Goal: Task Accomplishment & Management: Manage account settings

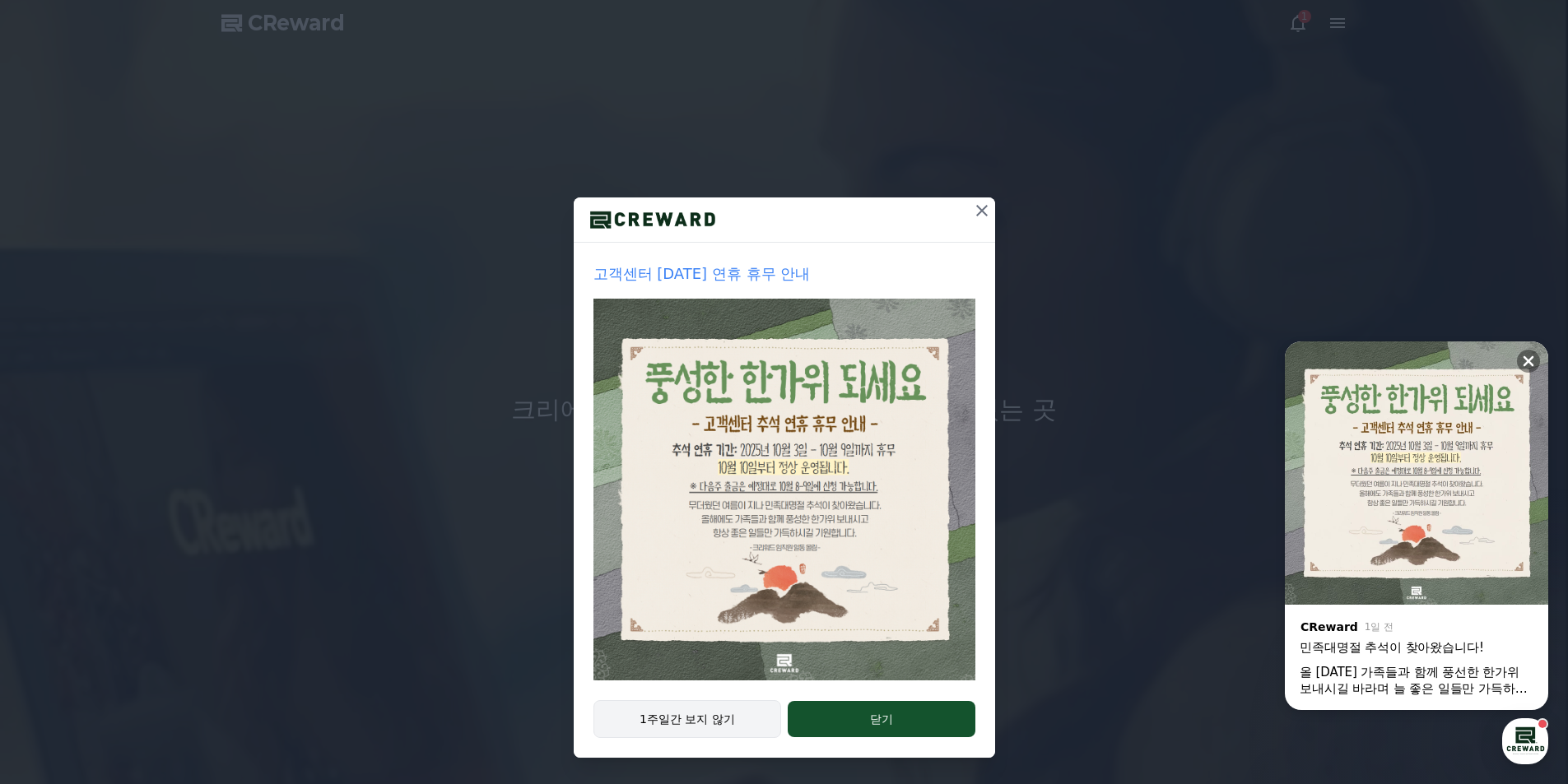
click at [671, 710] on button "1주일간 보지 않기" at bounding box center [688, 719] width 188 height 38
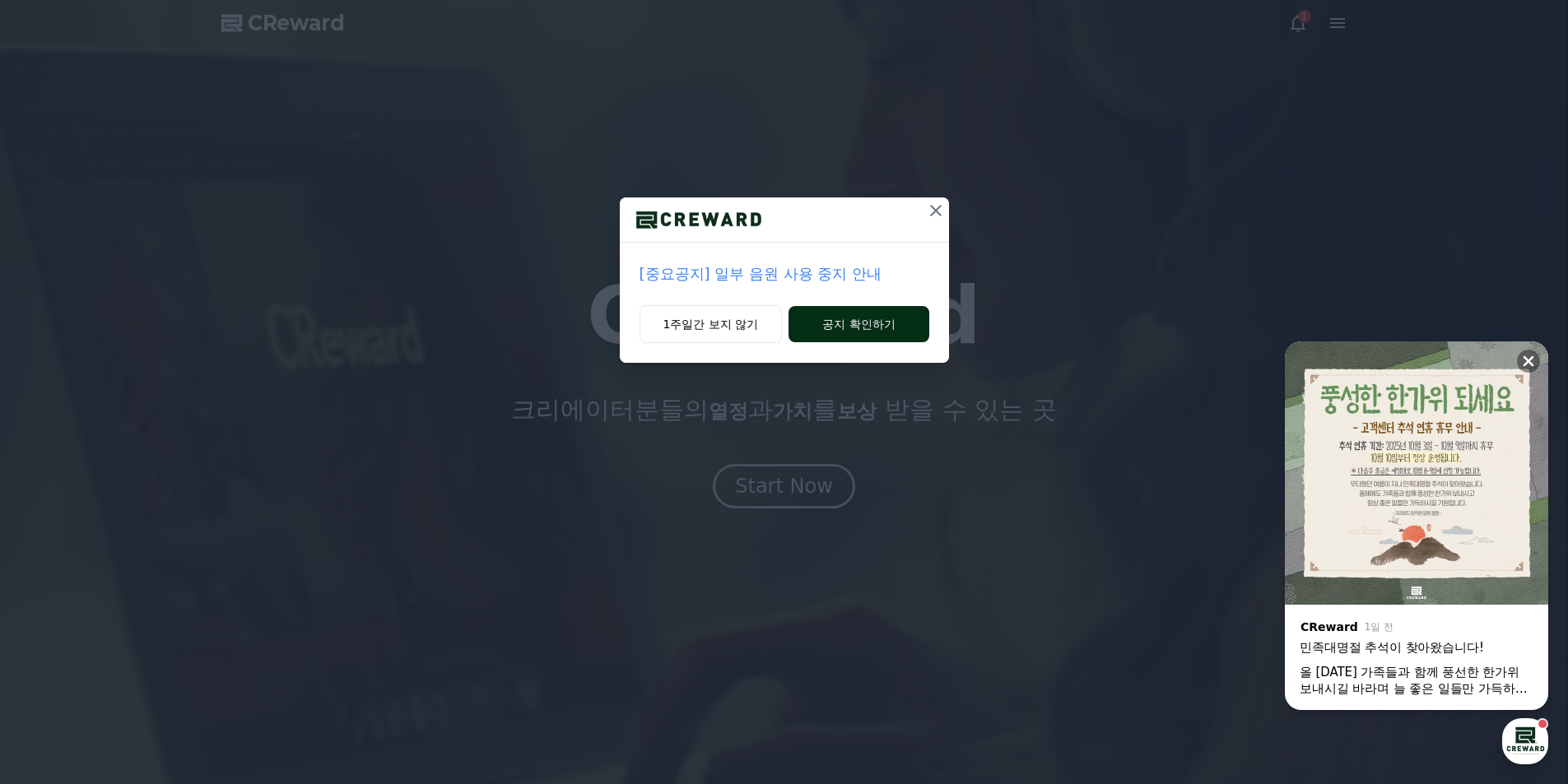
click at [876, 319] on button "공지 확인하기" at bounding box center [859, 324] width 140 height 36
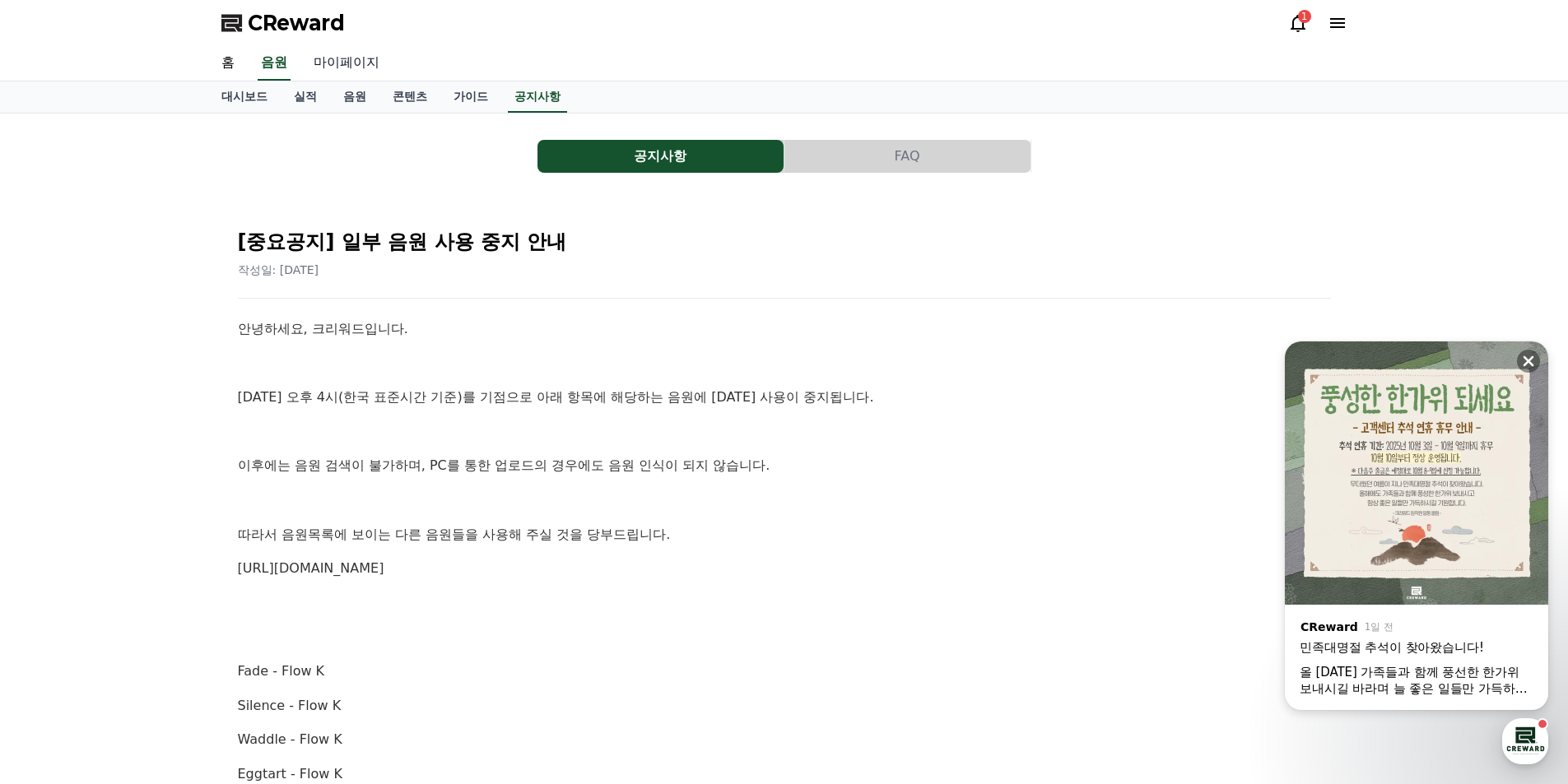
click at [333, 66] on link "마이페이지" at bounding box center [346, 63] width 92 height 35
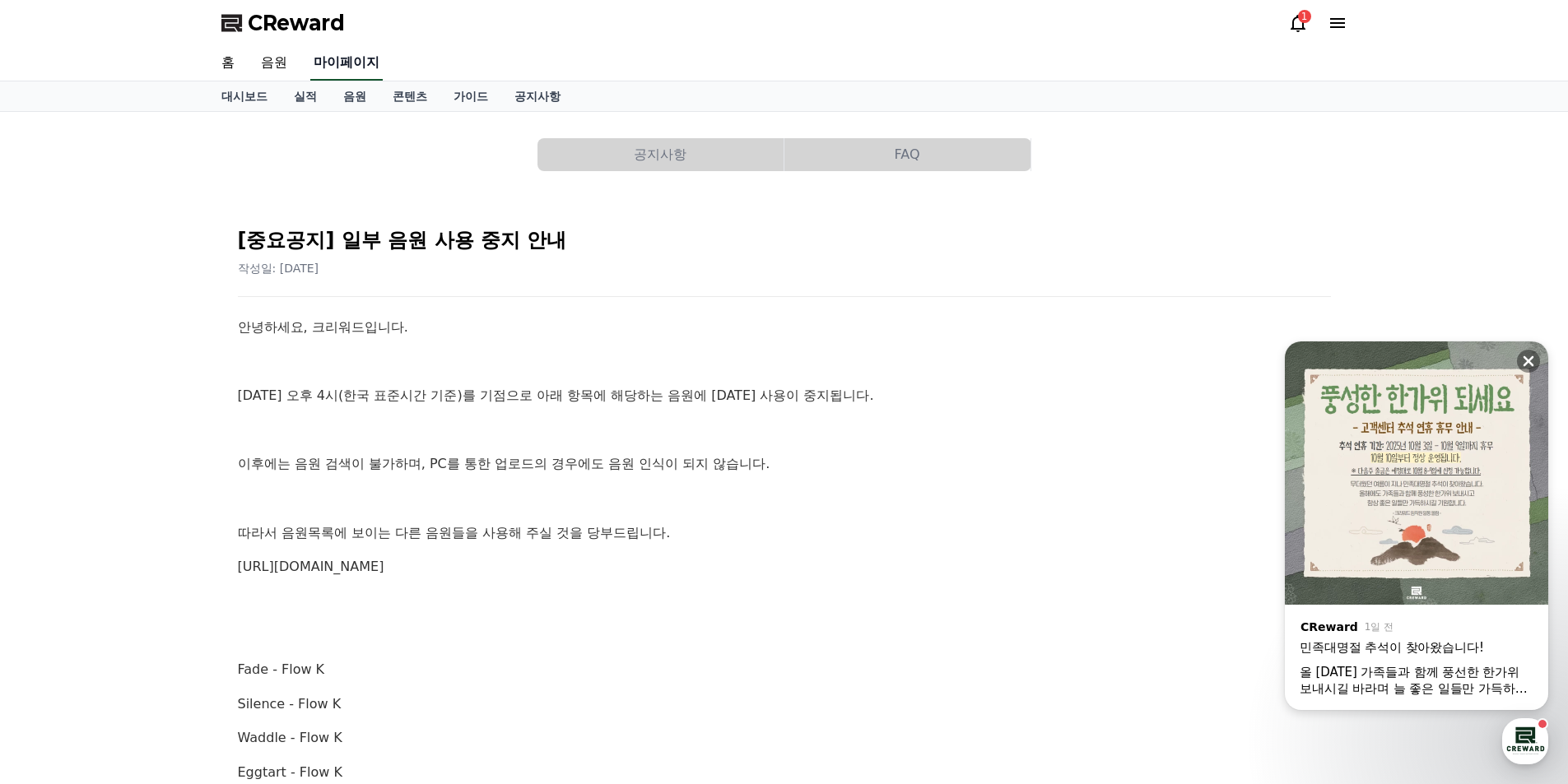
select select "**********"
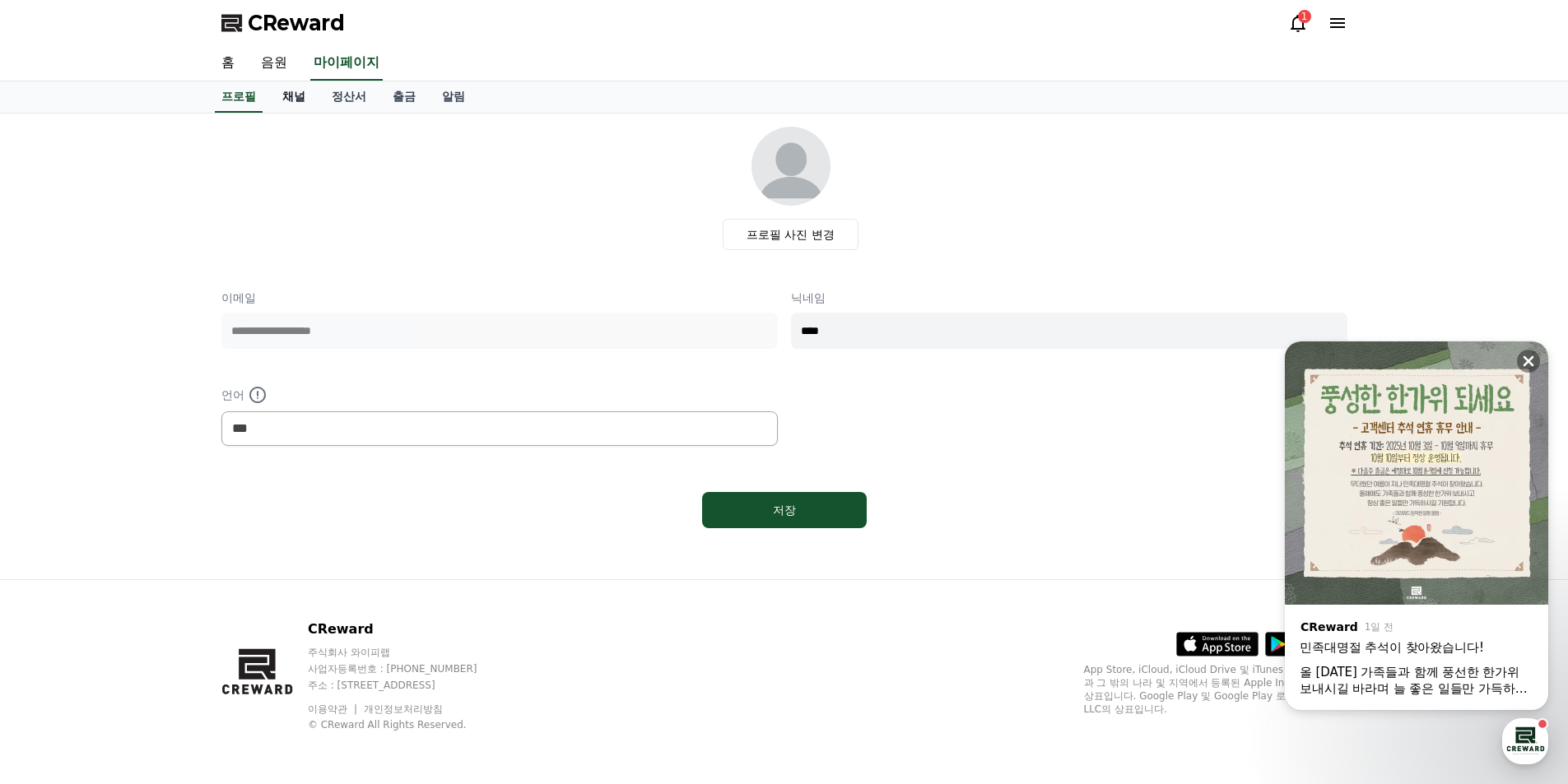
click at [293, 103] on link "채널" at bounding box center [293, 97] width 49 height 31
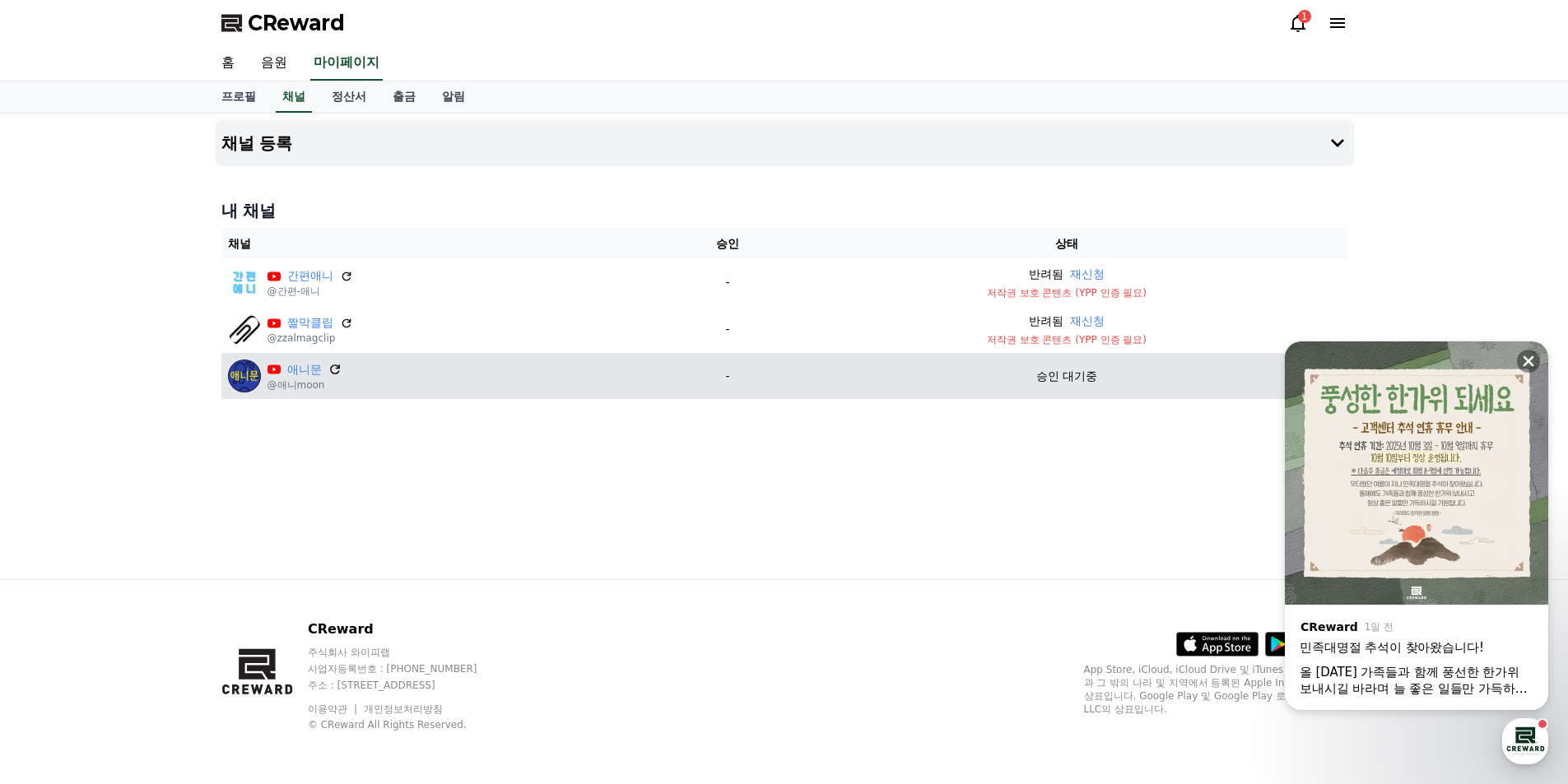
click at [329, 369] on icon at bounding box center [335, 370] width 15 height 15
click at [336, 373] on icon at bounding box center [335, 369] width 10 height 10
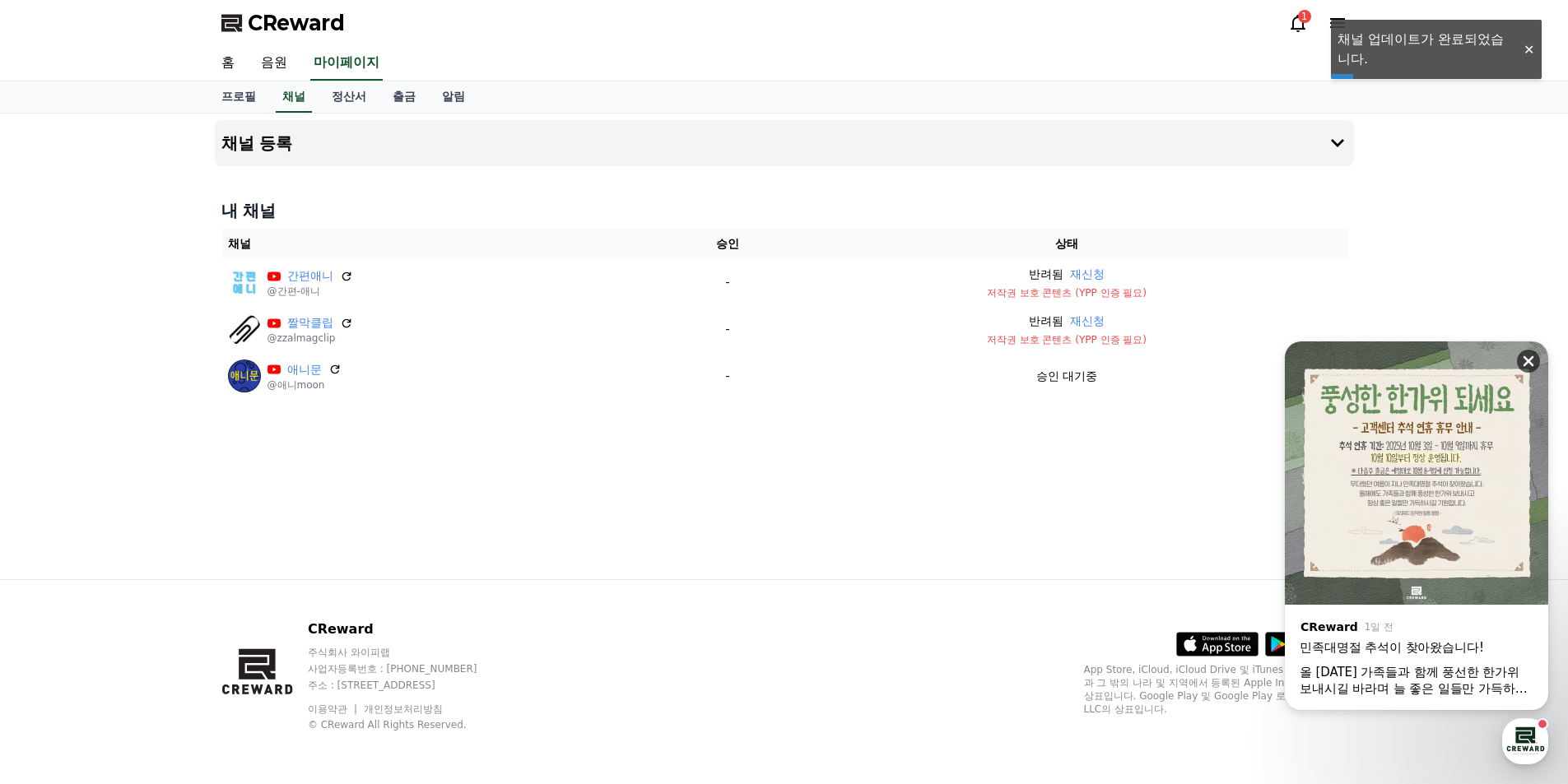
click at [1543, 361] on div "닫기" at bounding box center [1532, 357] width 31 height 31
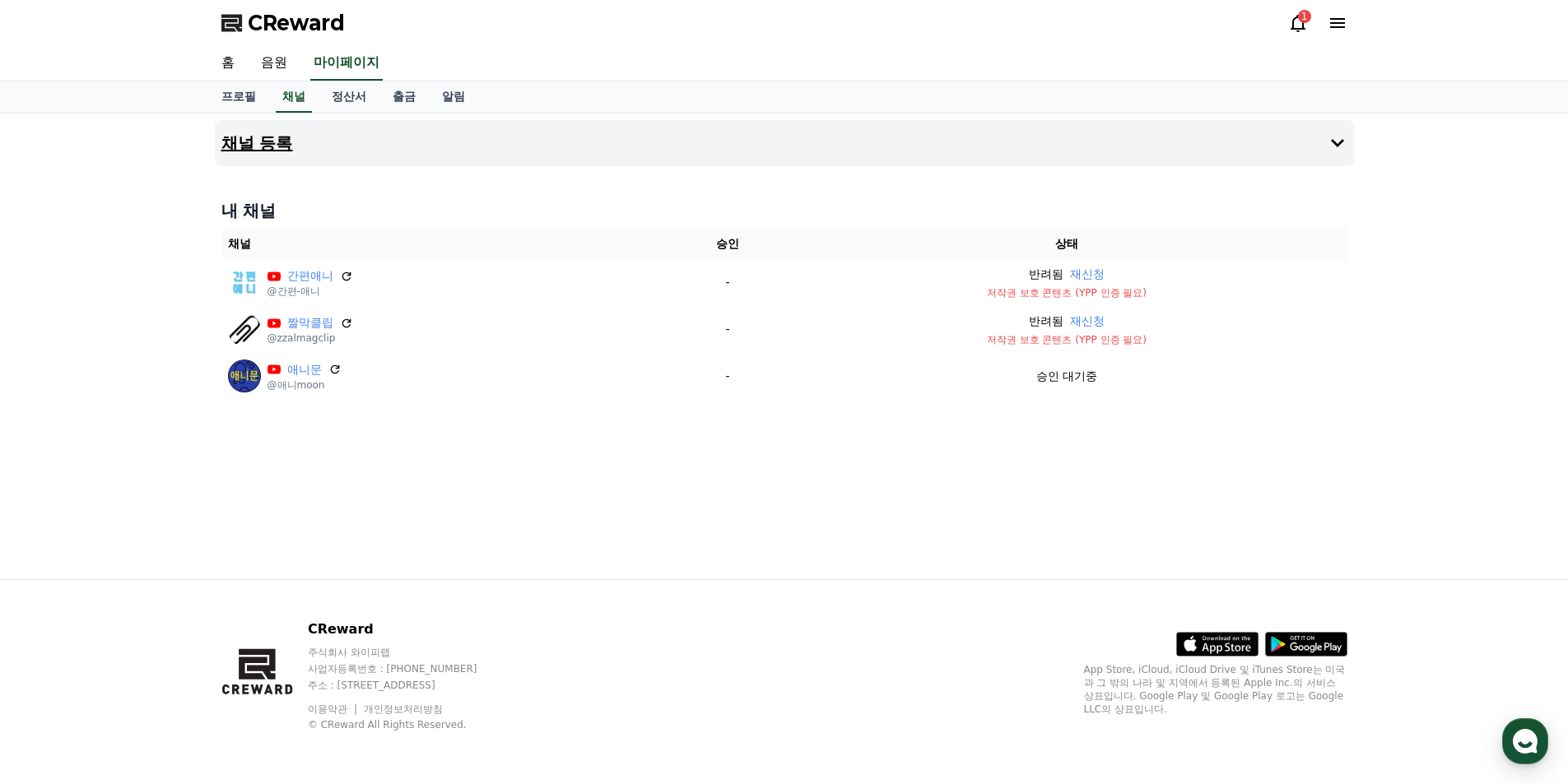
click at [264, 140] on h4 "채널 등록" at bounding box center [258, 144] width 72 height 18
